Goal: Task Accomplishment & Management: Use online tool/utility

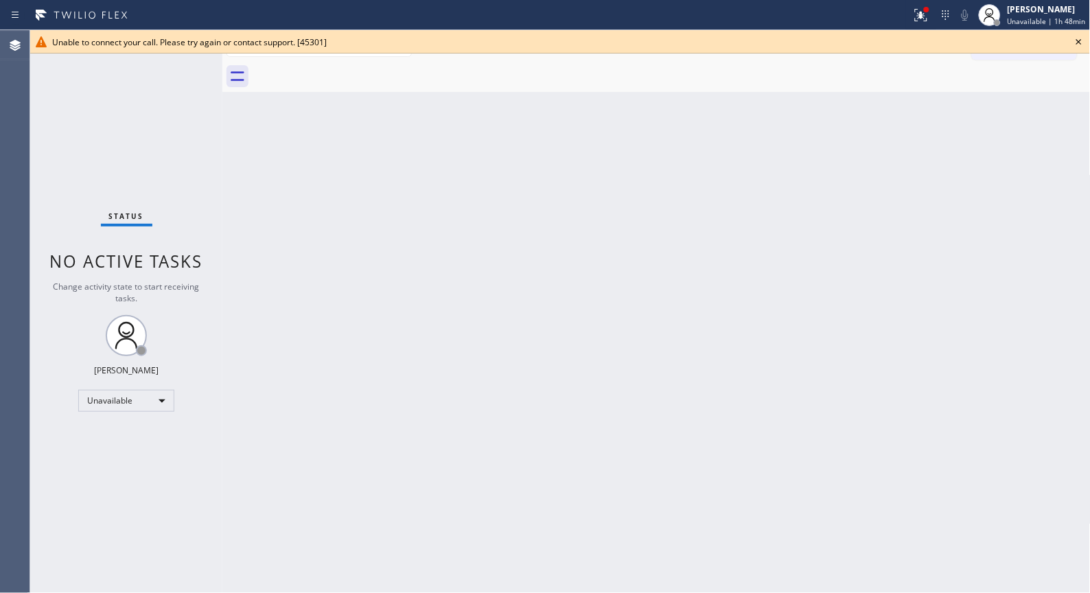
drag, startPoint x: 736, startPoint y: 270, endPoint x: 847, endPoint y: 193, distance: 134.6
click at [737, 270] on div "Back to Dashboard Change Sender ID Customers Technicians Select a contact Outbo…" at bounding box center [656, 311] width 868 height 563
click at [1086, 39] on icon at bounding box center [1078, 42] width 16 height 16
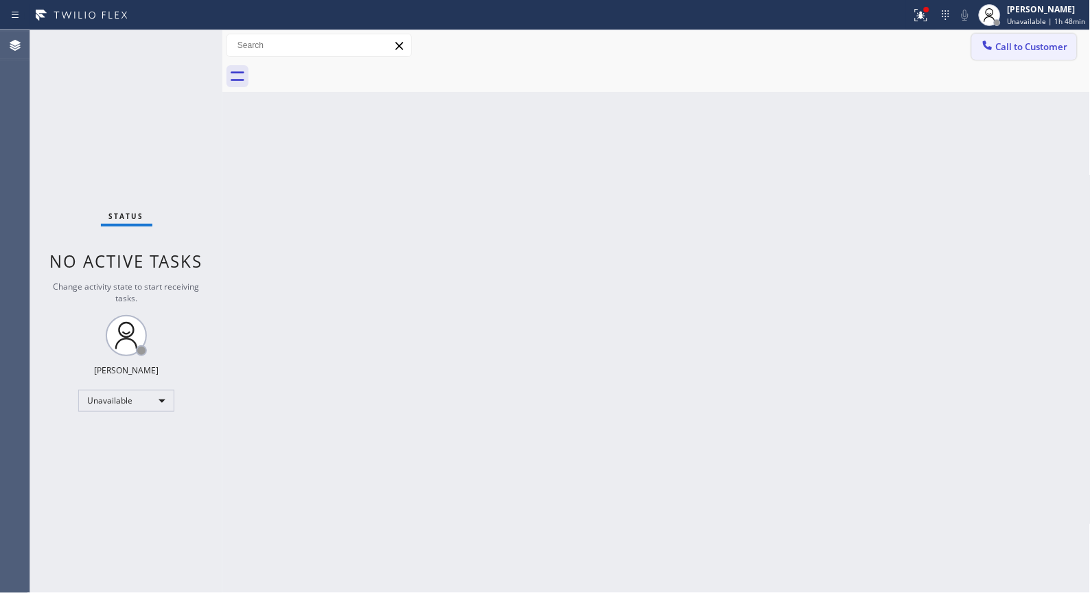
click at [1071, 45] on button "Call to Customer" at bounding box center [1024, 47] width 105 height 26
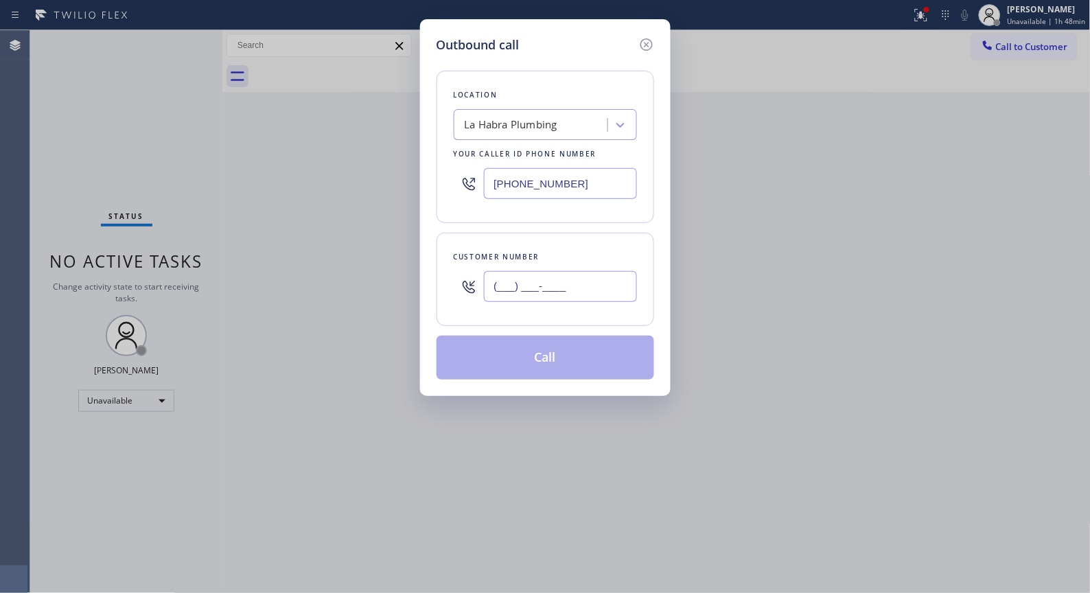
drag, startPoint x: 601, startPoint y: 274, endPoint x: 386, endPoint y: 226, distance: 220.1
click at [348, 292] on div "Outbound call Location [GEOGRAPHIC_DATA] Plumbing Your caller id phone number […" at bounding box center [545, 296] width 1090 height 593
paste input "650) 897-1684"
type input "[PHONE_NUMBER]"
click at [504, 126] on div "La Habra Plumbing" at bounding box center [510, 125] width 93 height 16
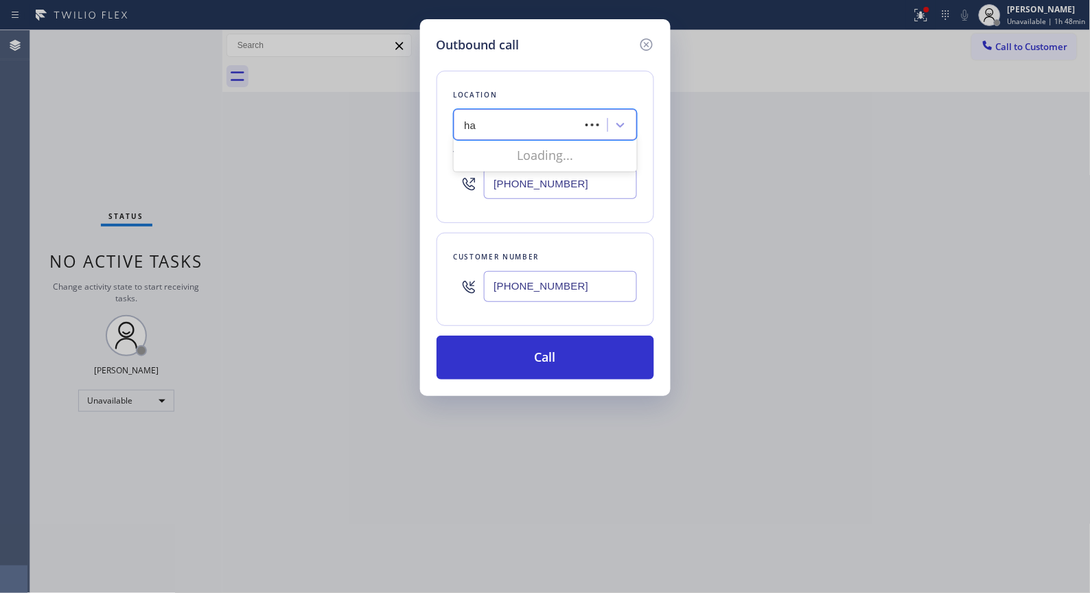
type input "h"
type input "HVAC"
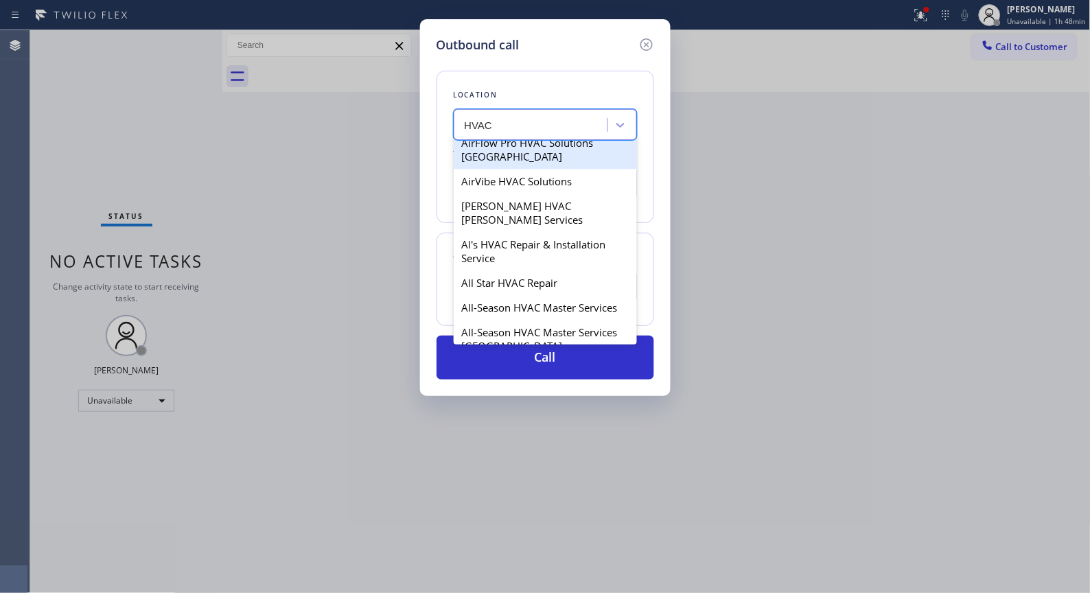
scroll to position [915, 0]
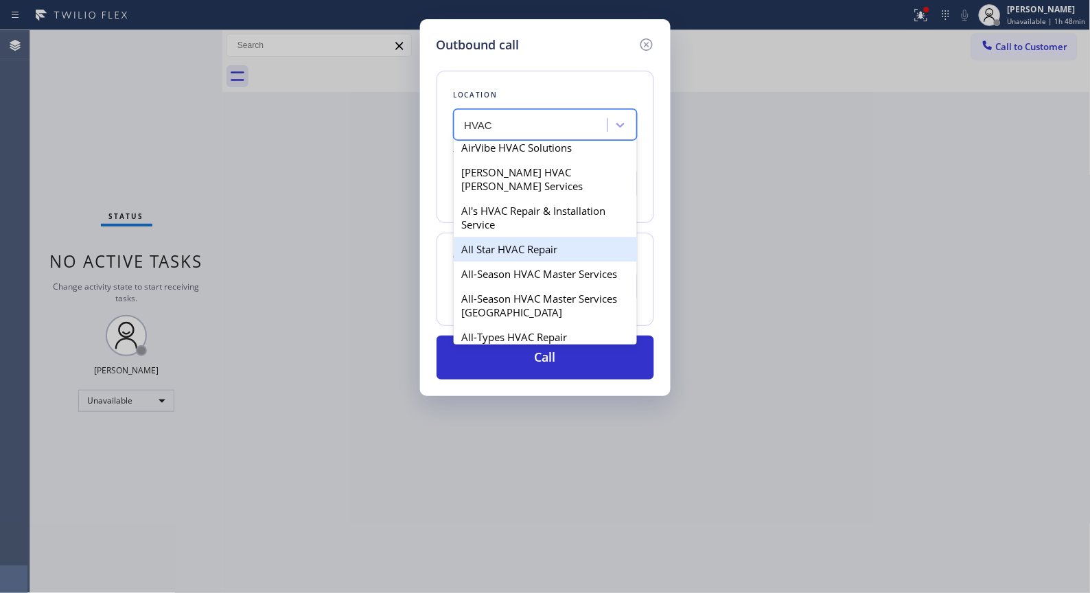
click at [526, 237] on div "All Star HVAC Repair" at bounding box center [545, 249] width 183 height 25
type input "[PHONE_NUMBER]"
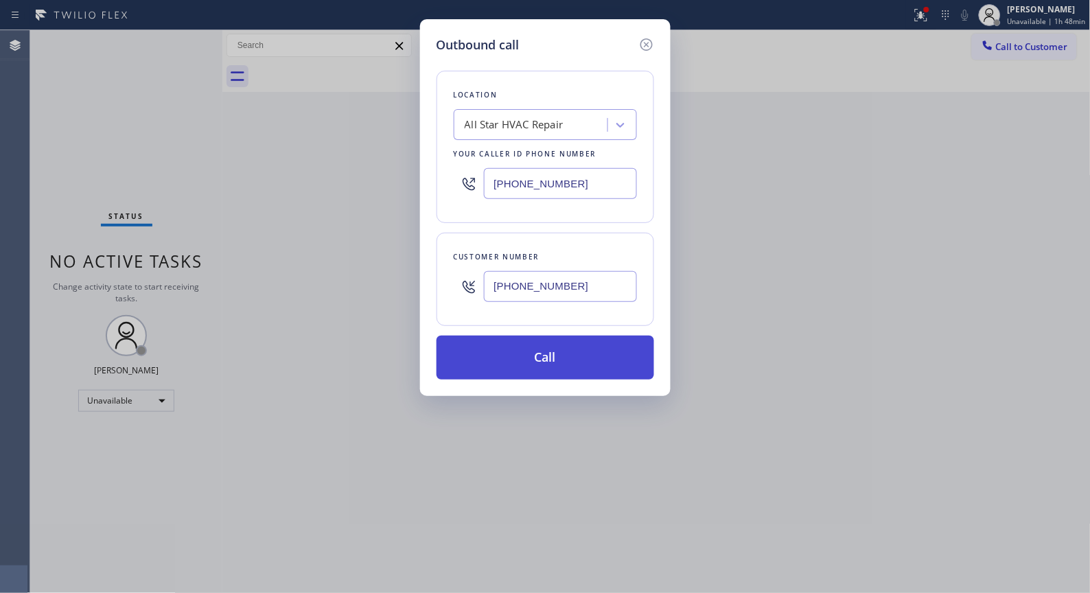
click at [572, 374] on button "Call" at bounding box center [544, 358] width 217 height 44
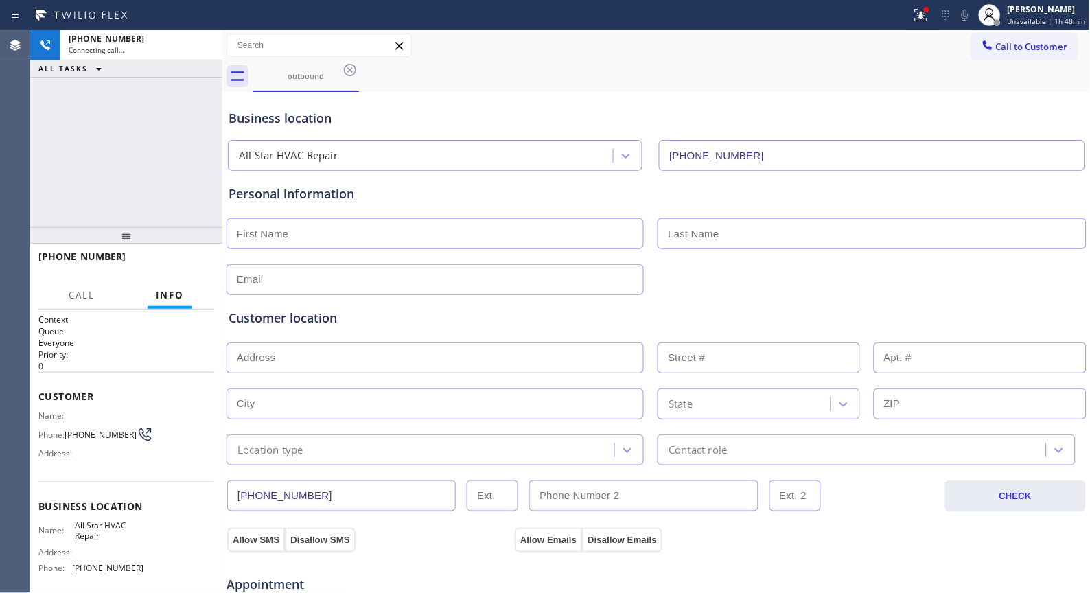
type input "[PHONE_NUMBER]"
drag, startPoint x: 119, startPoint y: 261, endPoint x: 53, endPoint y: 252, distance: 66.5
click at [53, 252] on div "[PHONE_NUMBER]" at bounding box center [121, 256] width 166 height 13
copy span "508971684"
click at [131, 264] on div at bounding box center [121, 270] width 166 height 12
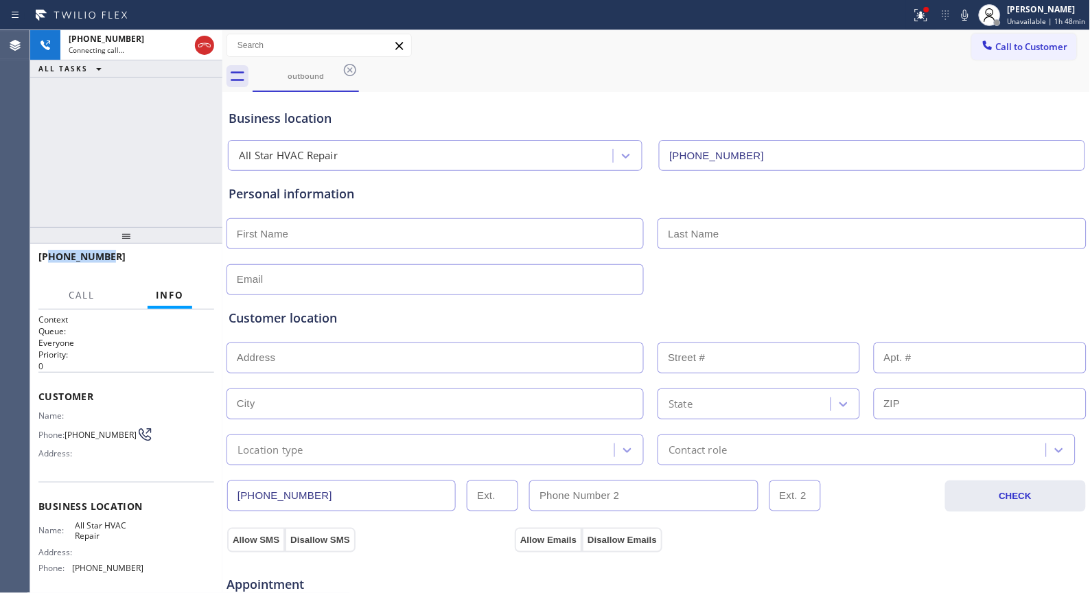
drag, startPoint x: 131, startPoint y: 257, endPoint x: 49, endPoint y: 252, distance: 81.8
click at [49, 252] on div "[PHONE_NUMBER]" at bounding box center [121, 256] width 166 height 13
copy span "6508971684"
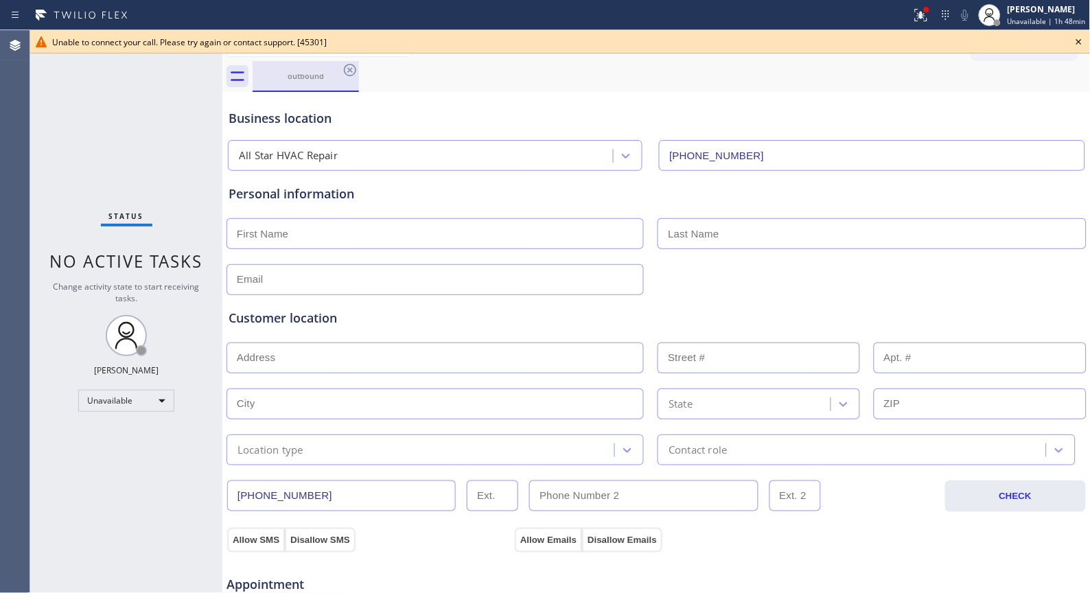
click at [338, 74] on div "outbound" at bounding box center [306, 76] width 104 height 10
click at [349, 70] on icon at bounding box center [350, 70] width 12 height 12
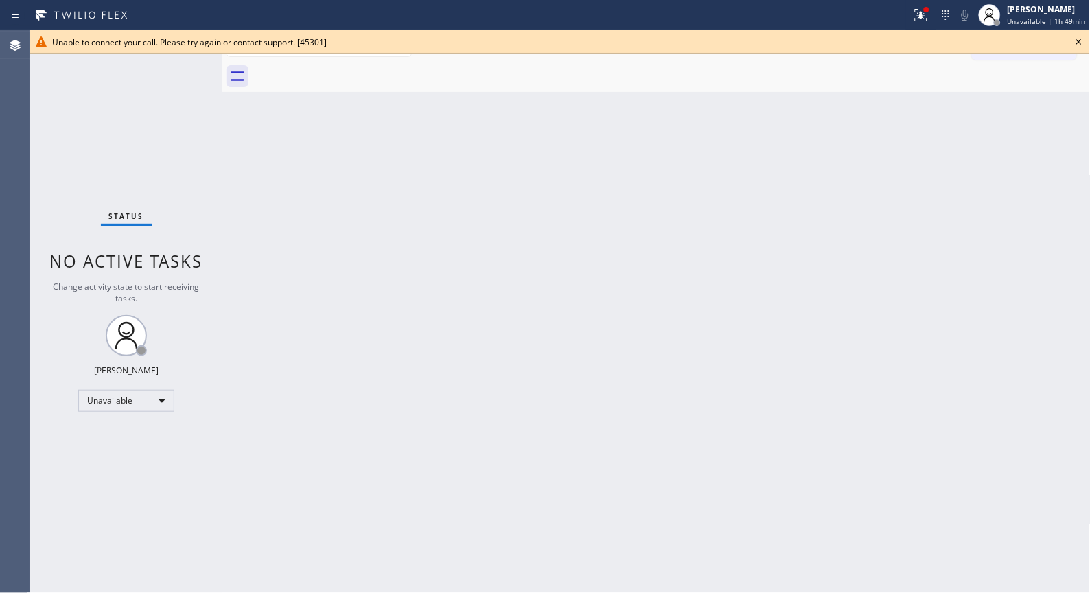
drag, startPoint x: 455, startPoint y: 132, endPoint x: 456, endPoint y: 106, distance: 26.1
click at [455, 132] on div "Back to Dashboard Change Sender ID Customers Technicians Select a contact Outbo…" at bounding box center [656, 311] width 868 height 563
click at [1074, 42] on icon at bounding box center [1078, 42] width 16 height 16
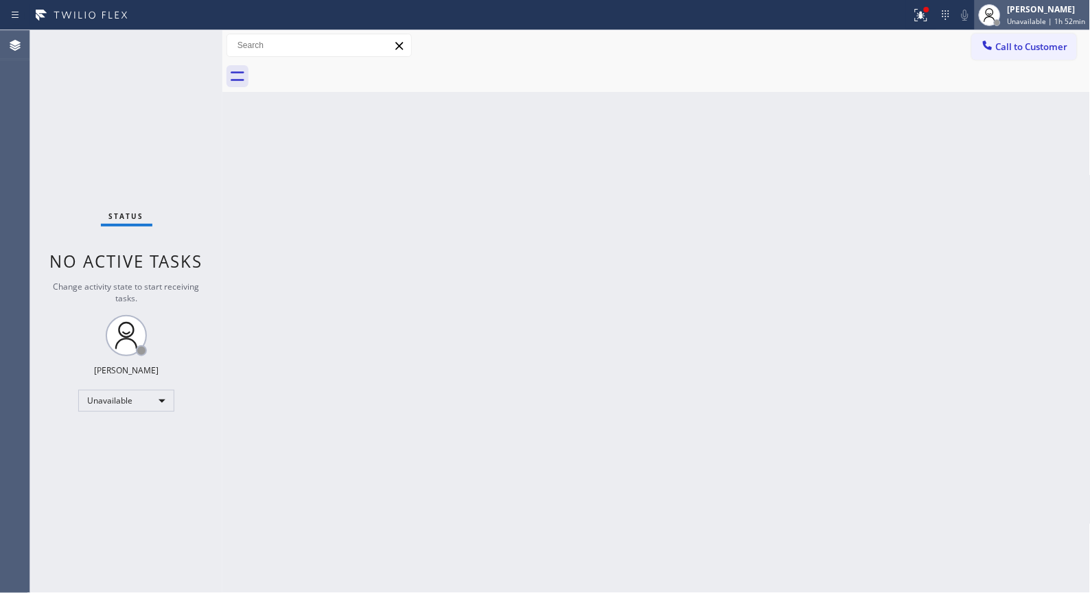
click at [1017, 21] on span "Unavailable | 1h 52min" at bounding box center [1046, 21] width 78 height 10
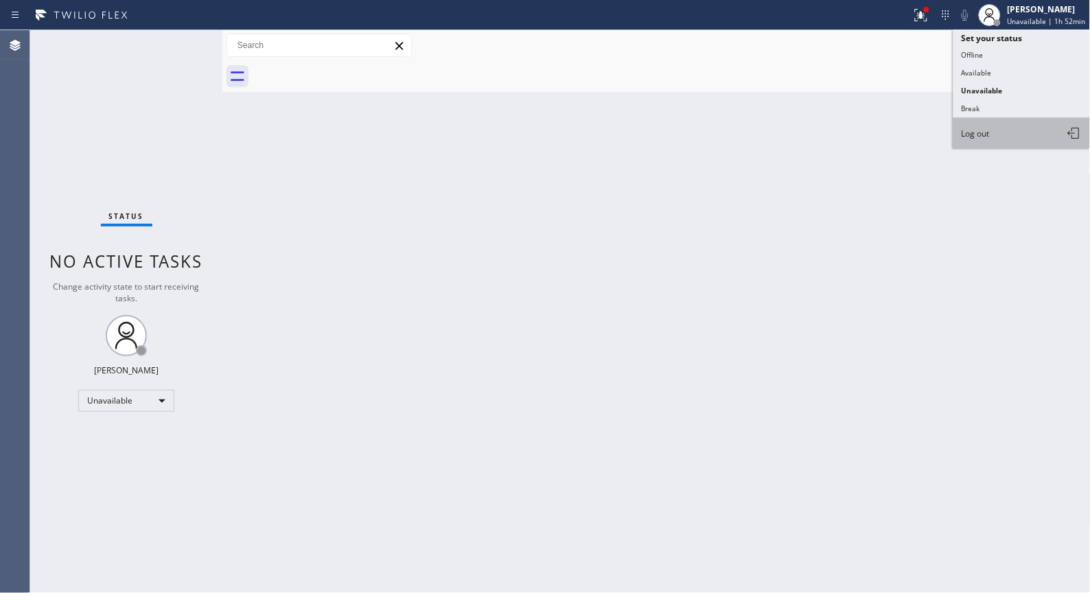
click at [964, 123] on button "Log out" at bounding box center [1021, 133] width 137 height 30
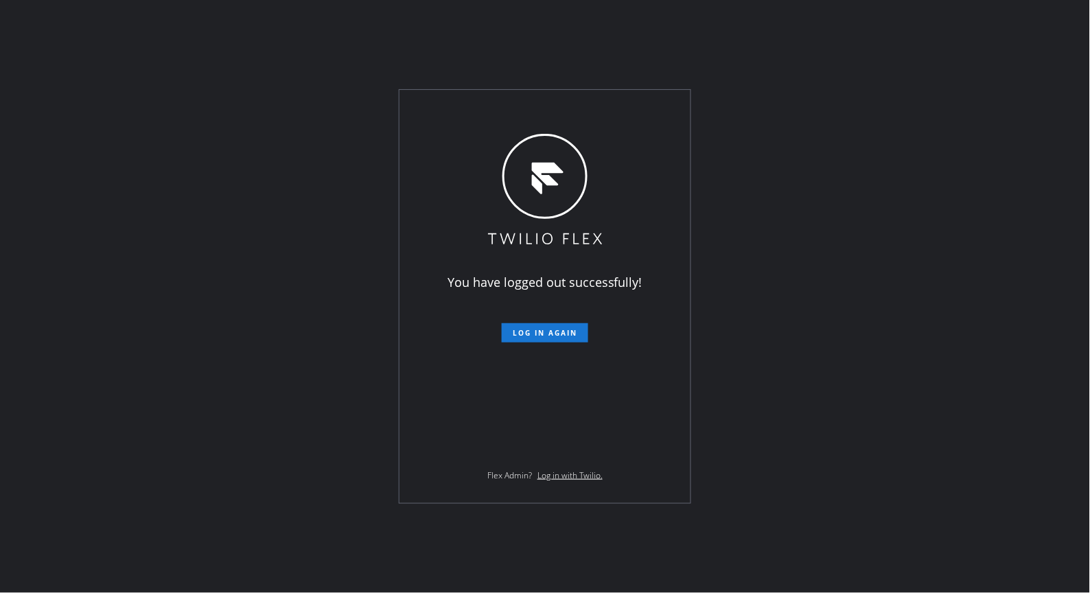
drag, startPoint x: 454, startPoint y: 87, endPoint x: 423, endPoint y: 91, distance: 31.1
click at [454, 87] on div "You have logged out successfully! Log in again Flex Admin? Log in with Twilio." at bounding box center [545, 296] width 1090 height 593
